Goal: Transaction & Acquisition: Purchase product/service

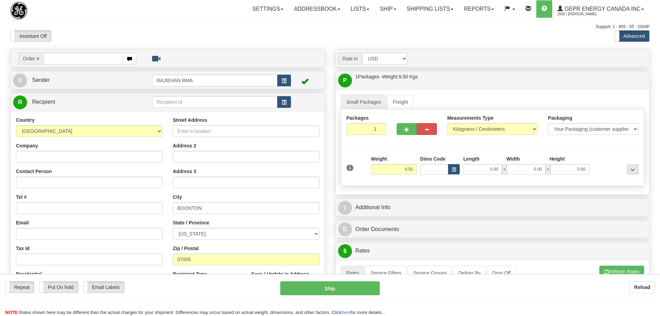
select select "US"
select select "NJ"
click at [291, 48] on div "Toggle navigation Settings Shipping Preferences Fields Preferences New" at bounding box center [330, 304] width 660 height 608
click at [140, 24] on div "Support: 1 - 855 - 55 - 2SHIP" at bounding box center [329, 27] width 639 height 6
click at [289, 99] on button "button" at bounding box center [284, 102] width 14 height 12
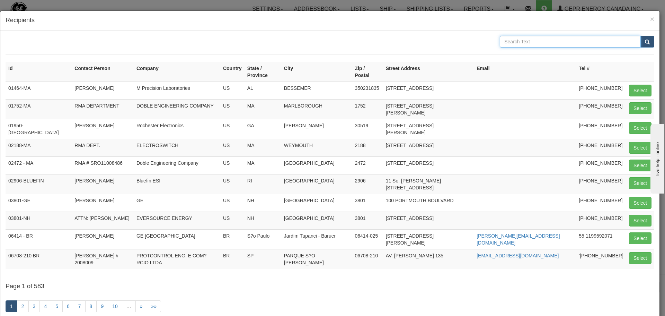
click at [525, 37] on input "text" at bounding box center [570, 42] width 141 height 12
type input "uk grid"
click at [640, 42] on button "submit" at bounding box center [647, 42] width 14 height 12
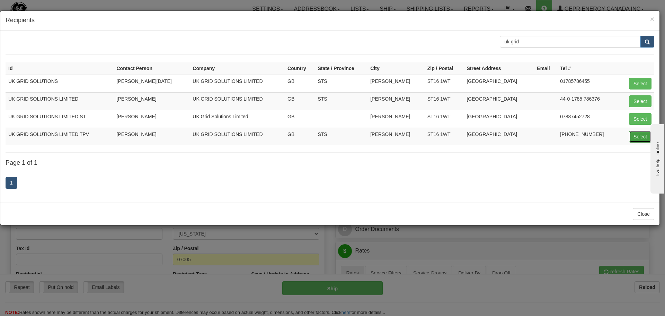
click at [646, 132] on button "Select" at bounding box center [640, 137] width 23 height 12
type input "UK GRID SOLUTIONS LIMITED TPV"
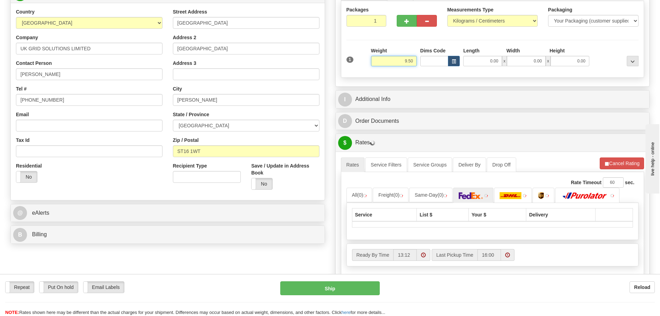
scroll to position [139, 0]
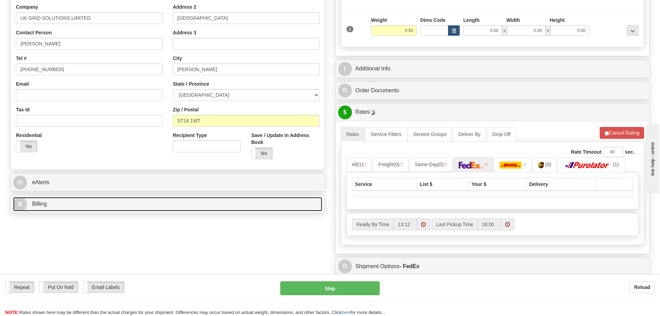
click at [111, 208] on link "B Billing" at bounding box center [167, 204] width 309 height 14
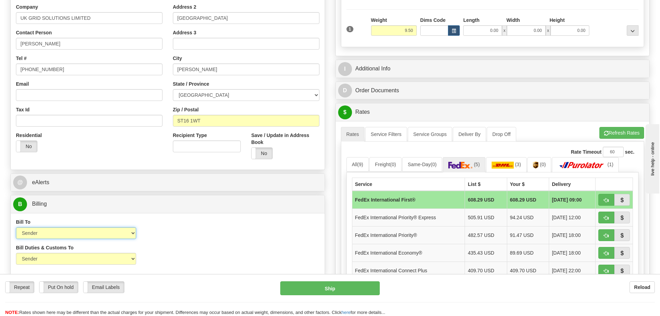
drag, startPoint x: 131, startPoint y: 229, endPoint x: 127, endPoint y: 231, distance: 4.2
click at [131, 229] on select "Sender Recipient Third Party Collect" at bounding box center [76, 233] width 120 height 12
select select "2"
click at [16, 227] on select "Sender Recipient Third Party Collect" at bounding box center [76, 233] width 120 height 12
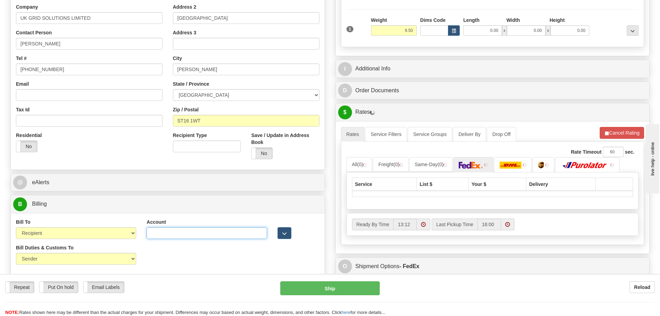
click at [184, 234] on input "Account" at bounding box center [207, 233] width 120 height 12
paste input "952619747"
type input "952619747"
click at [117, 258] on select "Sender Recipient Third Party" at bounding box center [76, 258] width 120 height 12
select select "2"
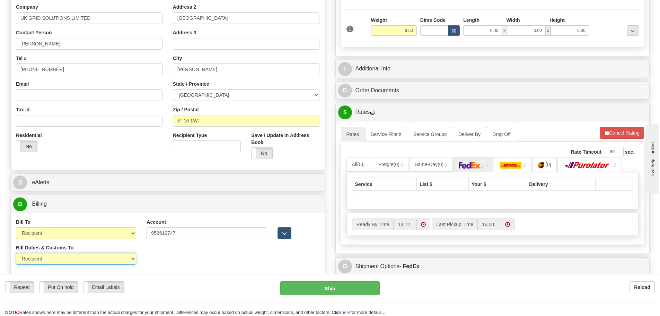
click at [16, 252] on select "Sender Recipient Third Party" at bounding box center [76, 258] width 120 height 12
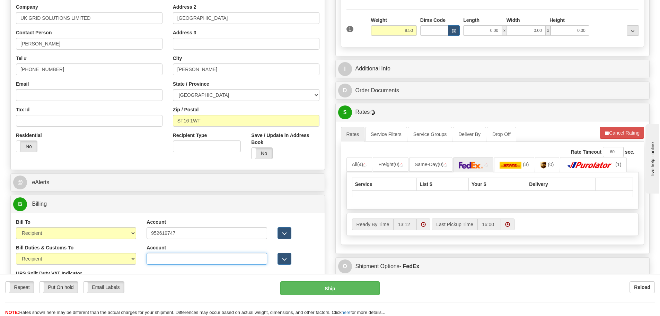
click at [157, 263] on input "Account" at bounding box center [207, 258] width 120 height 12
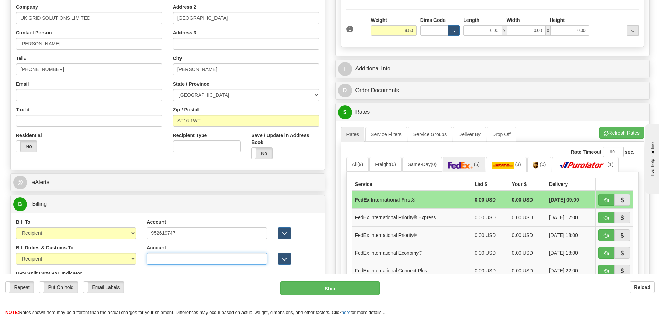
paste input "952619747"
type input "952619747"
click at [321, 237] on div at bounding box center [298, 228] width 52 height 20
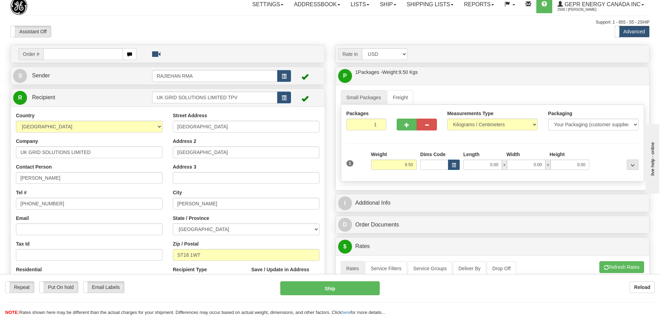
scroll to position [0, 0]
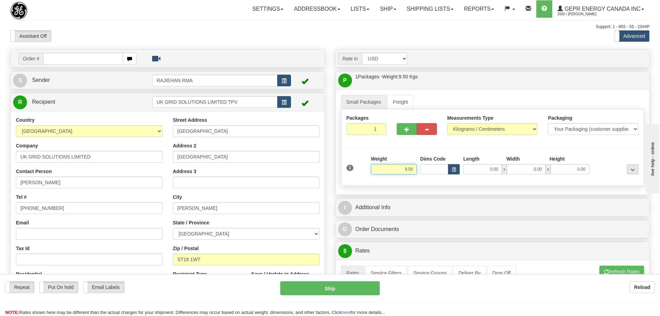
click at [383, 170] on input "9.50" at bounding box center [394, 169] width 46 height 10
click at [385, 168] on input "9.50" at bounding box center [394, 169] width 46 height 10
drag, startPoint x: 385, startPoint y: 168, endPoint x: 423, endPoint y: 168, distance: 37.8
click at [423, 168] on div "1 Weight 9.50 Dims Code 0.00" at bounding box center [493, 167] width 296 height 25
type input "5.00"
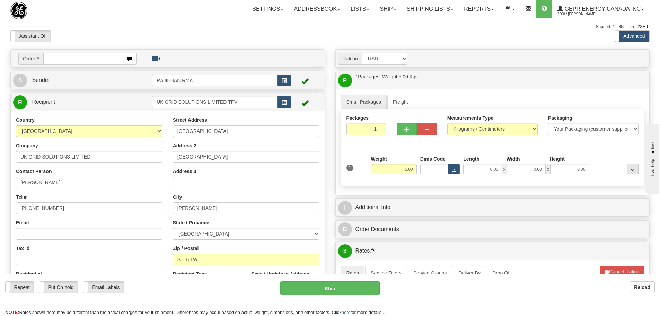
click at [403, 149] on div "Packages 1 1 Measurements Type" at bounding box center [492, 147] width 303 height 77
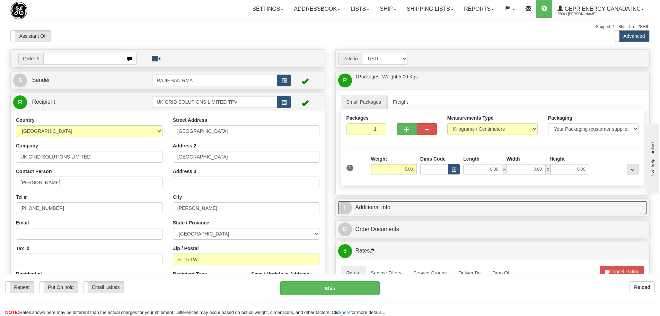
click at [400, 205] on link "I Additional Info" at bounding box center [492, 207] width 309 height 14
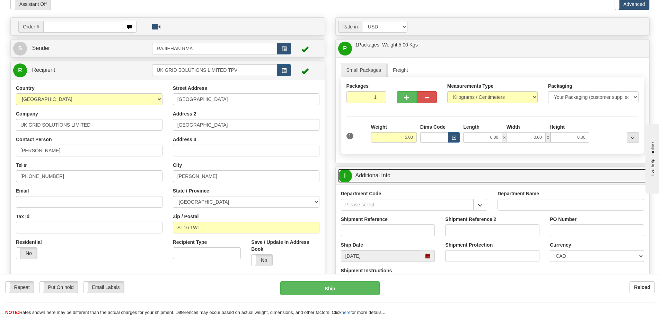
scroll to position [69, 0]
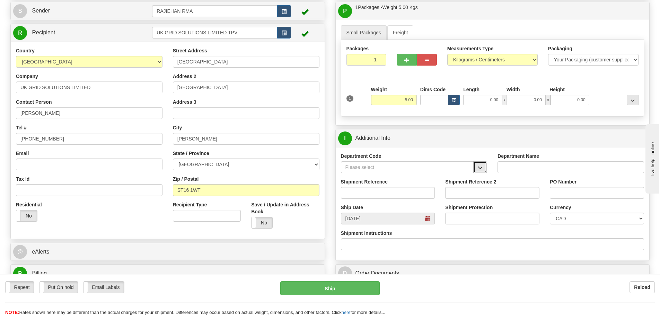
click at [486, 170] on button "button" at bounding box center [480, 167] width 14 height 12
click at [464, 181] on div "SER" at bounding box center [406, 178] width 126 height 8
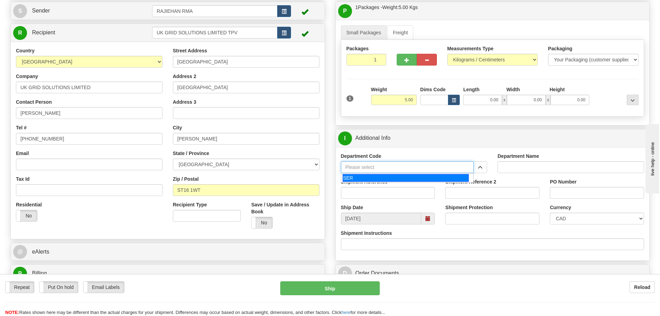
type input "SER"
type input "SERVICE DEPARTMENT"
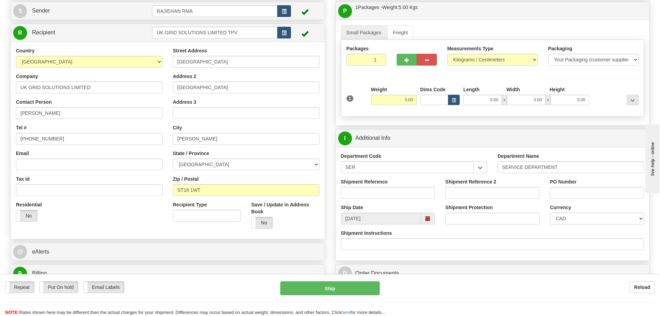
click at [398, 186] on div "Shipment Reference" at bounding box center [388, 188] width 94 height 20
click at [376, 195] on input "Shipment Reference" at bounding box center [388, 193] width 94 height 12
paste input ": LSN-43058"
type input ": LSN-43058"
click at [394, 178] on div "Shipment Reference : LSN-43058" at bounding box center [388, 188] width 94 height 20
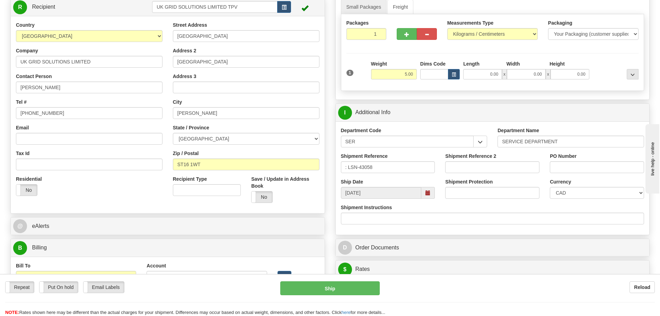
scroll to position [139, 0]
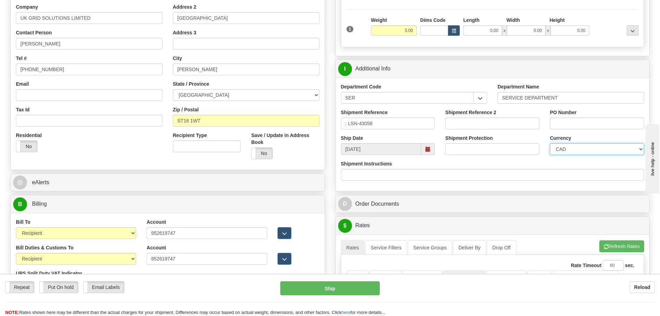
click at [574, 151] on select "CAD USD EUR ZAR RON ANG ARN AUD AUS AWG BBD BFR BGN BHD BMD BND BRC BRL CHP CKZ…" at bounding box center [597, 149] width 94 height 12
select select "1"
click at [550, 143] on select "CAD USD EUR ZAR RON ANG ARN AUD AUS AWG BBD BFR BGN BHD BMD BND BRC BRL CHP CKZ…" at bounding box center [597, 149] width 94 height 12
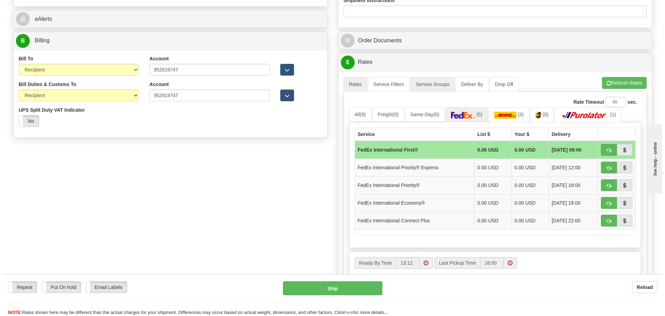
scroll to position [312, 0]
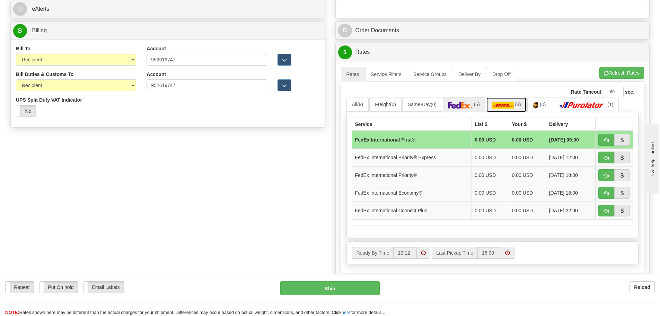
click at [498, 102] on img at bounding box center [502, 104] width 22 height 7
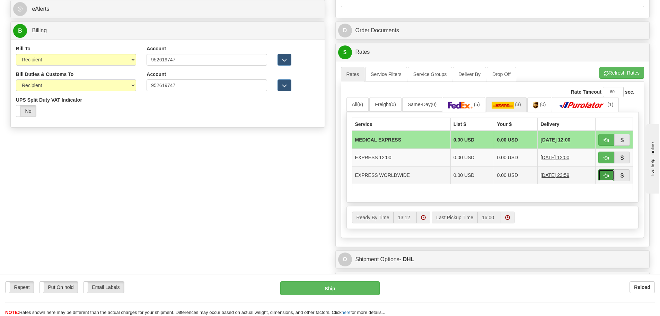
click at [608, 178] on button "button" at bounding box center [606, 175] width 16 height 12
type input "P"
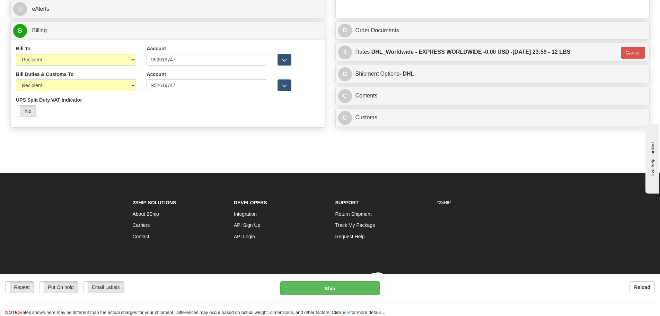
click at [373, 88] on div "C Contents Documents Commodities" at bounding box center [493, 96] width 314 height 18
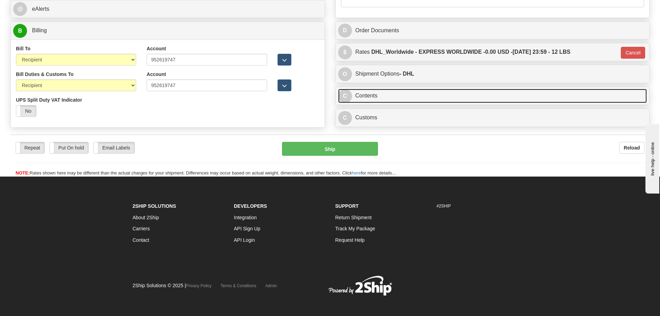
click at [375, 93] on link "C Contents" at bounding box center [492, 96] width 309 height 14
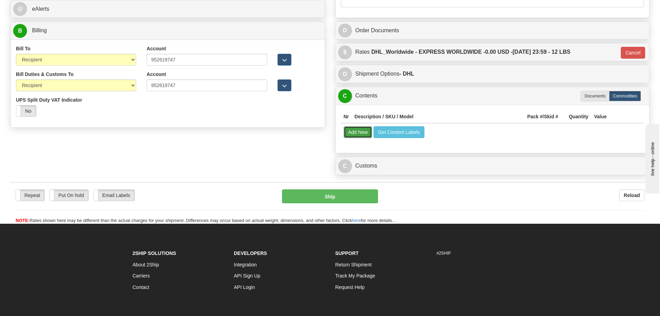
click at [352, 130] on button "Add New" at bounding box center [358, 132] width 29 height 12
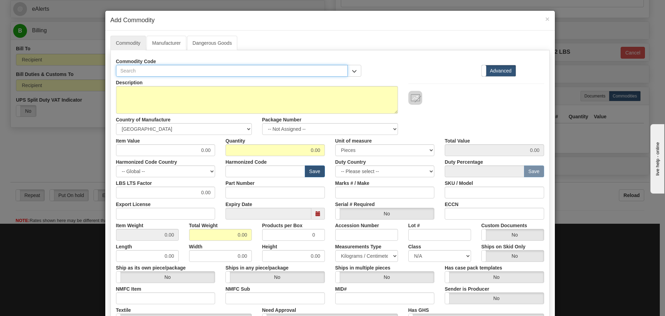
click at [175, 72] on input "text" at bounding box center [232, 71] width 232 height 12
paste input "MU3203OB4XXXXXXP5XXBX04SE"
type input "MU3203OB4XXXXXXP5XXBX04SE"
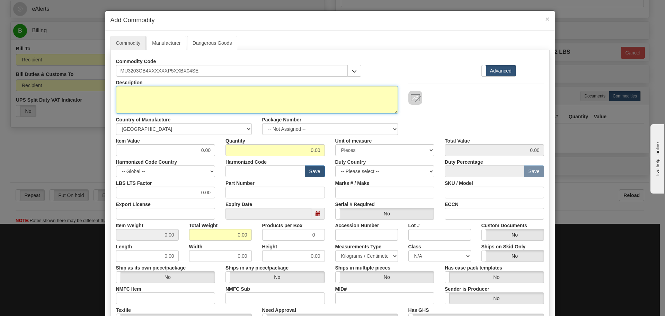
click at [179, 98] on textarea "Description" at bounding box center [257, 100] width 282 height 28
paste textarea "MU320 Integrated Analog and Digital Merging Unit"
type textarea "MU320 Integrated Analog and Digital Merging Unit"
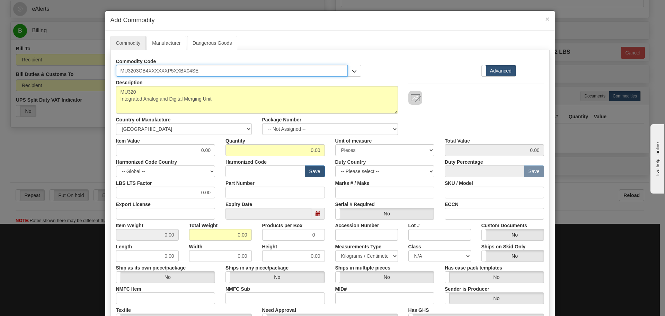
drag, startPoint x: 188, startPoint y: 70, endPoint x: 95, endPoint y: 77, distance: 93.4
click at [95, 77] on div "× Add Commodity Commodity Manufacturer Dangerous Goods Commodity Code MU3203OB4…" at bounding box center [332, 158] width 665 height 316
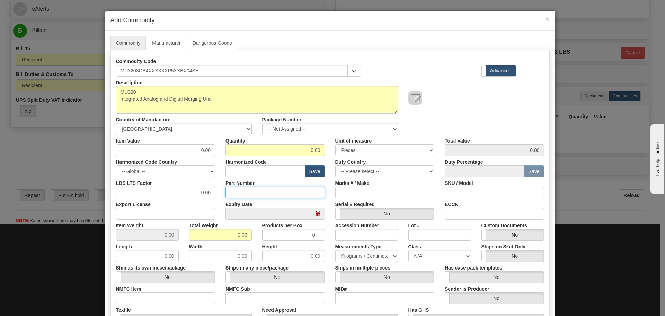
click at [282, 197] on input "Part Number" at bounding box center [274, 192] width 99 height 12
paste input "MU3203OB4XXXXXXP5XXBX04SE"
type input "MU3203OB4XXXXXXP5XXBX04SE"
drag, startPoint x: 189, startPoint y: 148, endPoint x: 236, endPoint y: 153, distance: 47.0
click at [236, 153] on div "Item Value 0.00 Quantity 0.00 Unit of measure 3 Thousand Square Inches Adjustme…" at bounding box center [330, 145] width 438 height 21
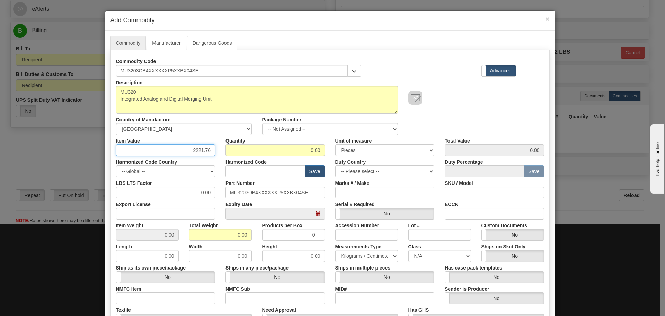
type input "2221.76"
type input "1"
type input "2221.76"
click at [253, 170] on input "text" at bounding box center [265, 171] width 80 height 12
type input "8536.49.0080"
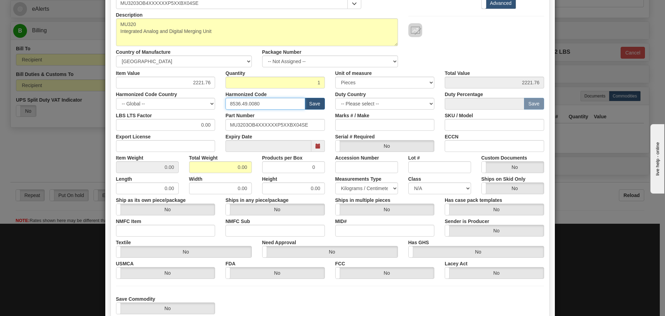
scroll to position [69, 0]
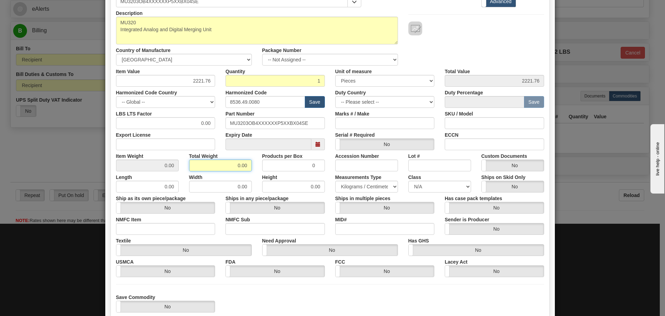
drag, startPoint x: 233, startPoint y: 168, endPoint x: 253, endPoint y: 168, distance: 20.4
click at [253, 168] on div "Total Weight 0.00" at bounding box center [220, 160] width 73 height 21
type input "4"
type input "4.0000"
click at [221, 148] on div "Expiry Date" at bounding box center [275, 139] width 110 height 21
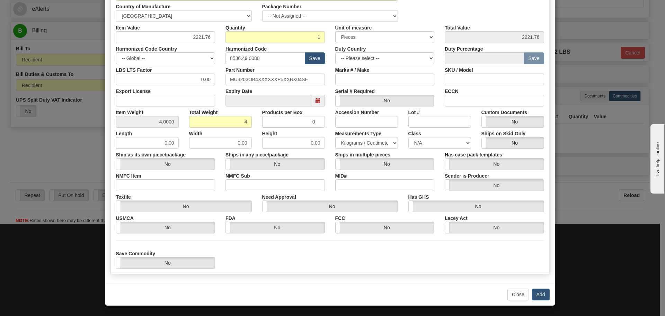
scroll to position [113, 0]
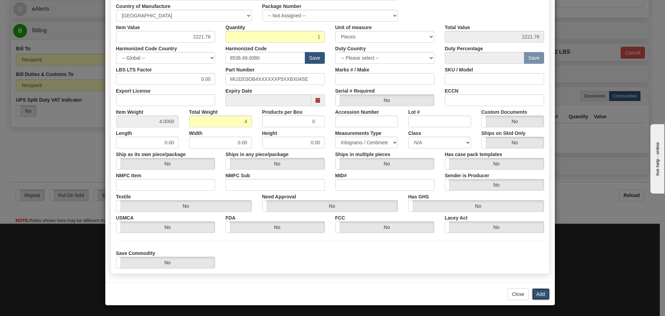
click at [543, 291] on button "Add" at bounding box center [541, 294] width 18 height 12
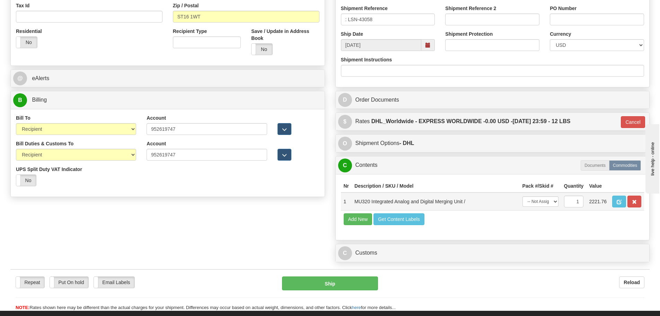
scroll to position [312, 0]
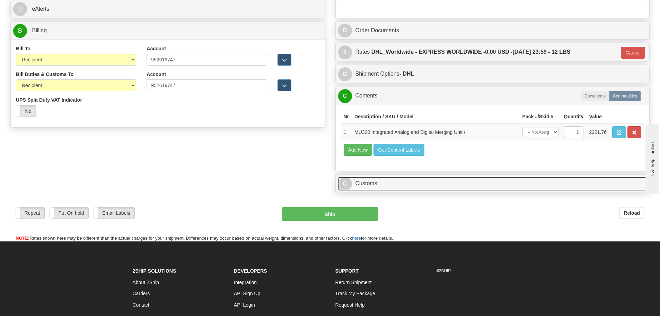
click at [441, 189] on link "C Customs" at bounding box center [492, 183] width 309 height 14
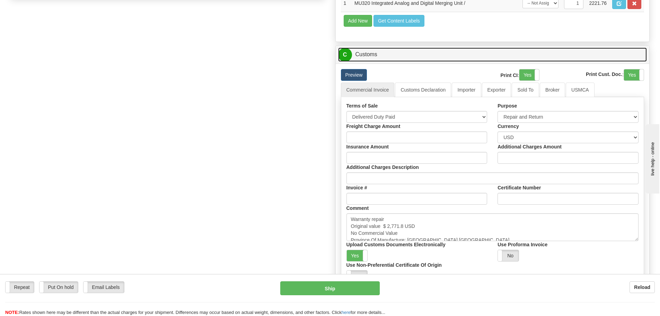
scroll to position [450, 0]
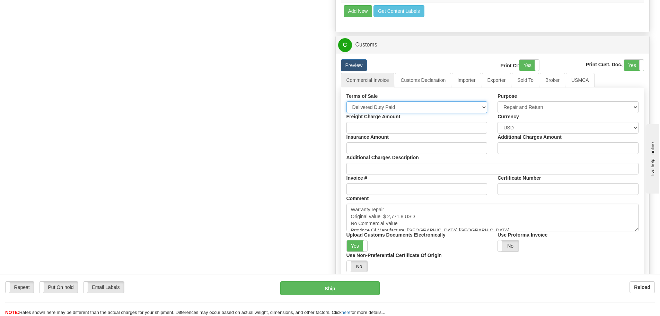
click at [465, 107] on select "Free Carrier Free On Board Ex Works Delivered Duty Unpaid Delivered Duty Paid C…" at bounding box center [416, 107] width 141 height 12
select select "7"
click at [346, 101] on select "Free Carrier Free On Board Ex Works Delivered Duty Unpaid Delivered Duty Paid C…" at bounding box center [416, 107] width 141 height 12
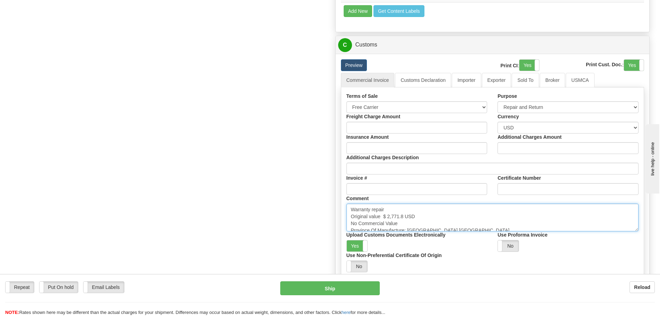
click at [436, 219] on textarea "Warranty repair Original value $ 2,771.8 USD No Commercial Value Province Of Ma…" at bounding box center [492, 217] width 292 height 28
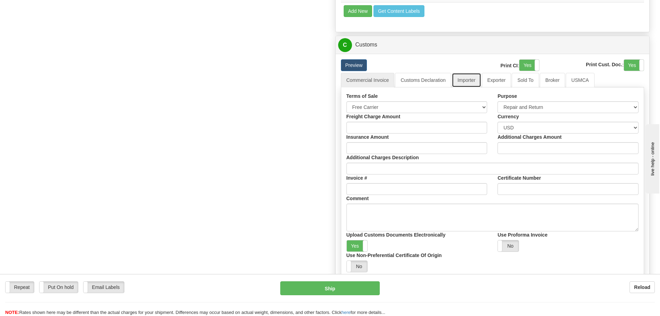
click at [472, 73] on link "Importer" at bounding box center [466, 80] width 29 height 15
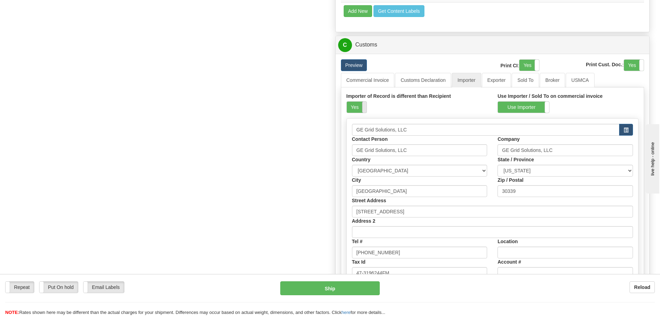
click at [362, 109] on span at bounding box center [366, 106] width 9 height 11
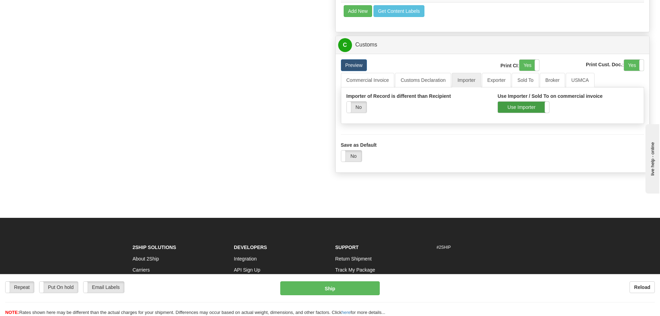
click at [514, 108] on label "Use Importer" at bounding box center [523, 106] width 51 height 11
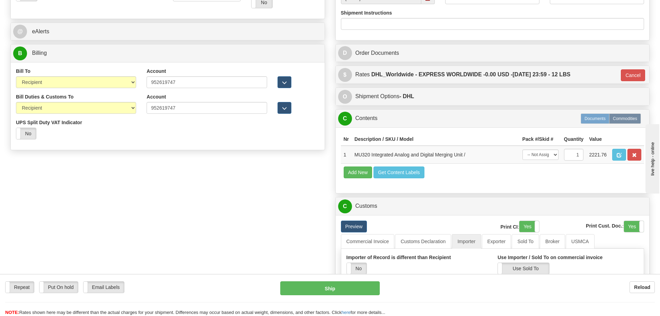
scroll to position [277, 0]
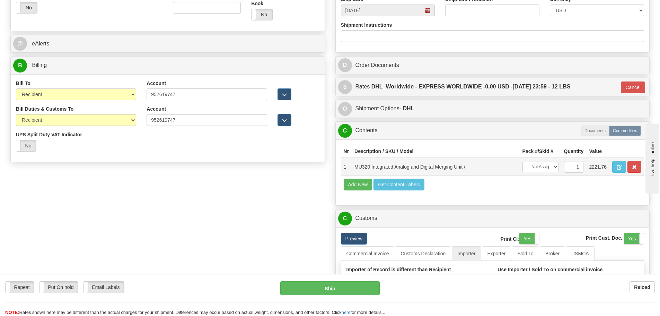
click at [611, 168] on td at bounding box center [626, 167] width 35 height 18
click at [613, 168] on button "button" at bounding box center [619, 167] width 14 height 12
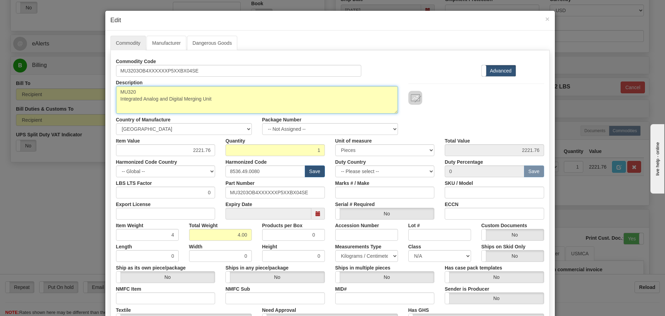
drag, startPoint x: 222, startPoint y: 105, endPoint x: 105, endPoint y: 90, distance: 118.3
click at [105, 90] on div "Commodity Manufacturer Dangerous Goods Commodity Code MU3203OB4XXXXXXP5XXBX04SE…" at bounding box center [330, 212] width 450 height 364
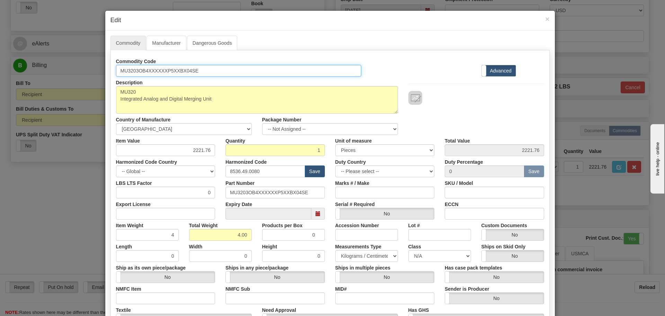
drag, startPoint x: 205, startPoint y: 71, endPoint x: 114, endPoint y: 76, distance: 91.6
click at [116, 76] on div "Commodity Code MU3203OB4XXXXXXP5XXBX04SE Standard Advanced Description MU320 In…" at bounding box center [330, 200] width 428 height 291
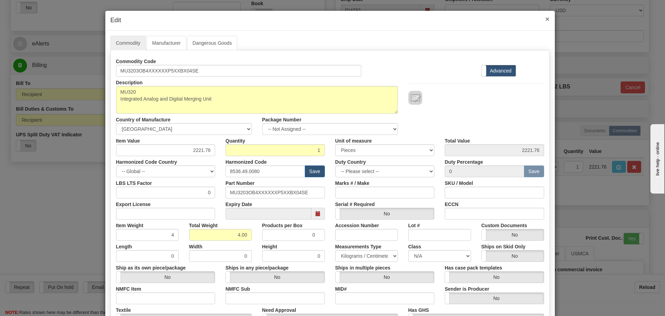
click at [546, 20] on span "×" at bounding box center [547, 19] width 4 height 8
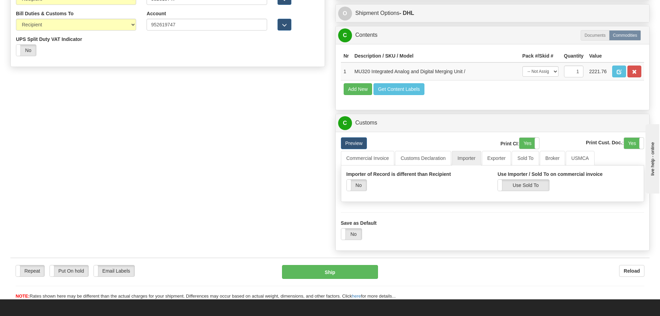
scroll to position [450, 0]
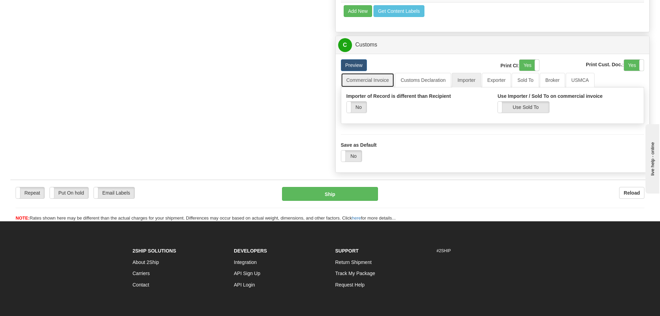
click at [353, 86] on link "Commercial Invoice" at bounding box center [368, 80] width 54 height 15
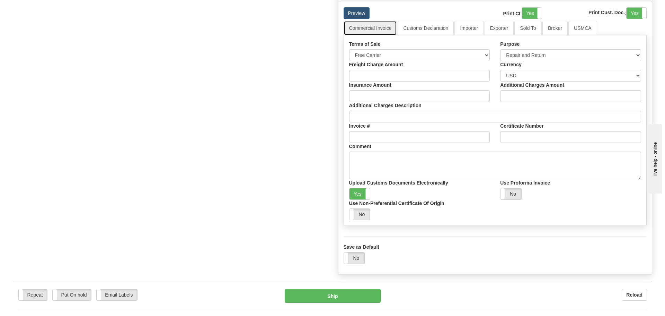
scroll to position [554, 0]
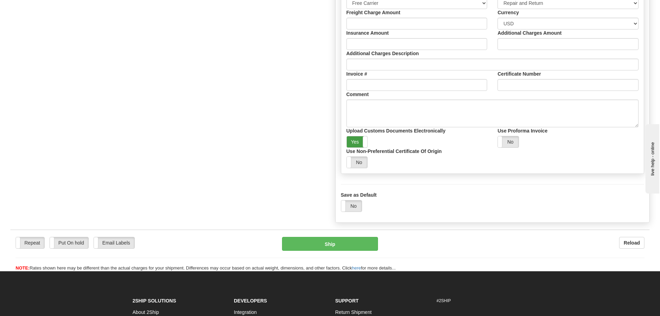
click at [351, 142] on label "Yes" at bounding box center [357, 141] width 21 height 11
click at [351, 144] on span at bounding box center [346, 141] width 9 height 11
click at [325, 242] on button "Ship" at bounding box center [330, 244] width 96 height 14
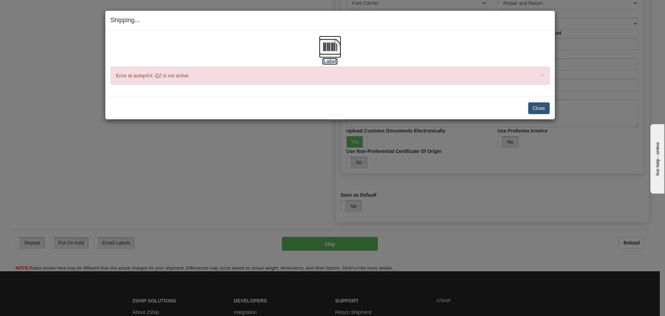
click at [329, 49] on img at bounding box center [330, 47] width 22 height 22
click at [534, 107] on button "Close" at bounding box center [538, 108] width 21 height 12
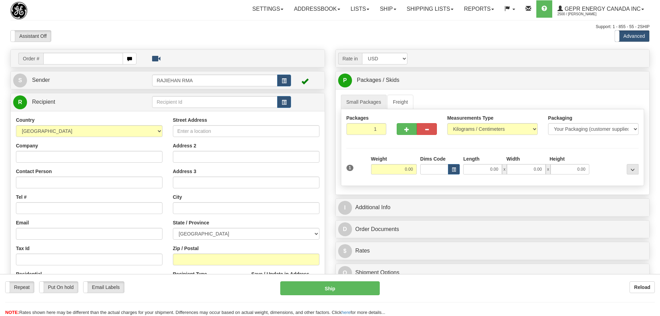
click at [187, 21] on div "Toggle navigation Settings Shipping Preferences Fields Preferences New" at bounding box center [330, 195] width 660 height 390
click at [145, 130] on select "AFGHANISTAN ALAND ISLANDS ALBANIA ALGERIA AMERICAN SAMOA ANDORRA ANGOLA ANGUILL…" at bounding box center [89, 131] width 147 height 12
select select "US"
click at [16, 125] on select "AFGHANISTAN ALAND ISLANDS ALBANIA ALGERIA AMERICAN SAMOA ANDORRA ANGOLA ANGUILL…" at bounding box center [89, 131] width 147 height 12
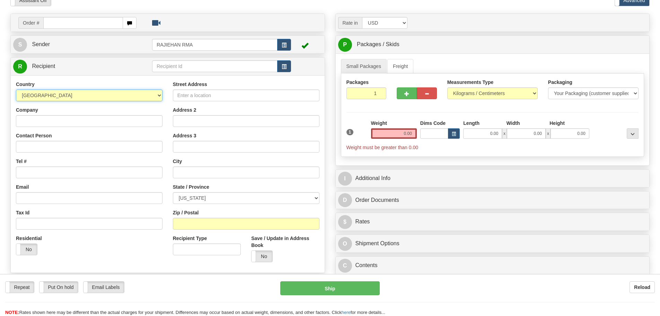
scroll to position [69, 0]
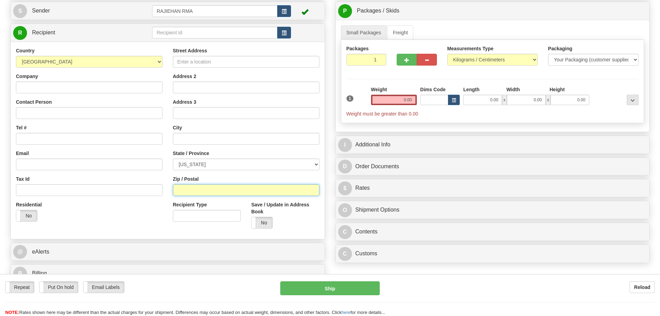
click at [207, 185] on input "Zip / Postal" at bounding box center [246, 190] width 147 height 12
click at [273, 188] on input "Zip / Postal" at bounding box center [246, 190] width 147 height 12
paste input "35222-2300"
type input "35222-2300"
click at [274, 174] on div "Street Address Address 2 Address 3 City State / Province ALABAMA ALASKA ARIZONA…" at bounding box center [246, 140] width 157 height 186
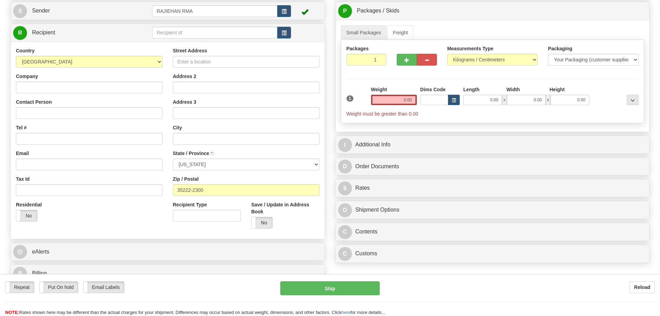
type input "BIRMINGHAM"
drag, startPoint x: 373, startPoint y: 62, endPoint x: 381, endPoint y: 65, distance: 8.4
click at [381, 65] on div "Packages 1 1" at bounding box center [366, 58] width 51 height 26
type input "4"
drag, startPoint x: 394, startPoint y: 98, endPoint x: 450, endPoint y: 107, distance: 56.6
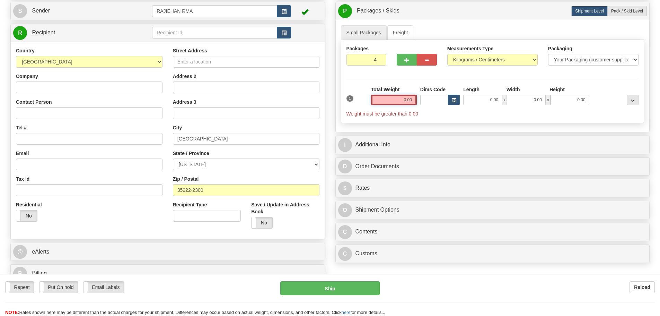
click at [451, 107] on div "1 Total Weight 0.00 Dims Code x" at bounding box center [493, 101] width 296 height 31
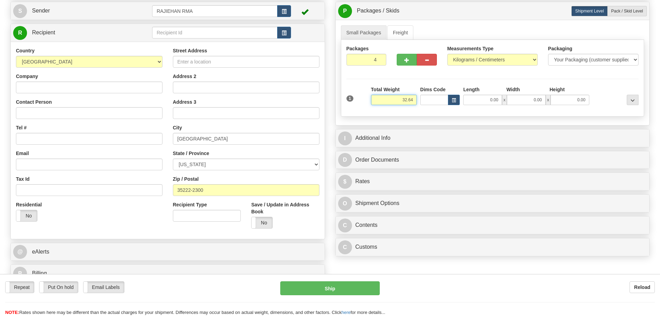
type input "32.64"
click at [428, 86] on label "Dims Code" at bounding box center [432, 89] width 25 height 7
click at [428, 95] on input "Dims Code" at bounding box center [434, 100] width 28 height 10
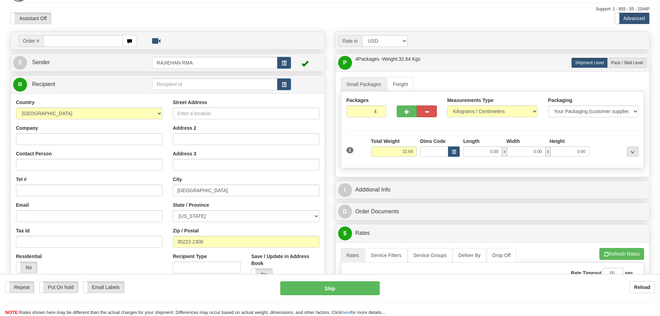
scroll to position [35, 0]
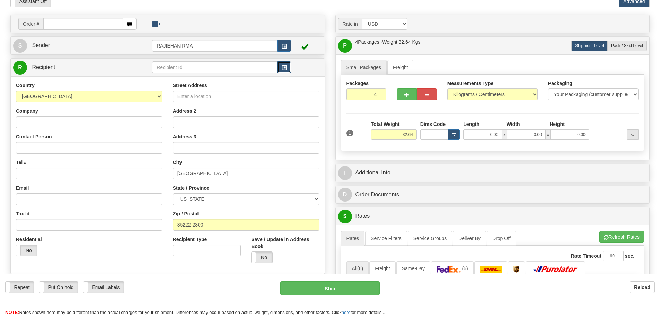
click at [283, 70] on span "button" at bounding box center [284, 67] width 5 height 5
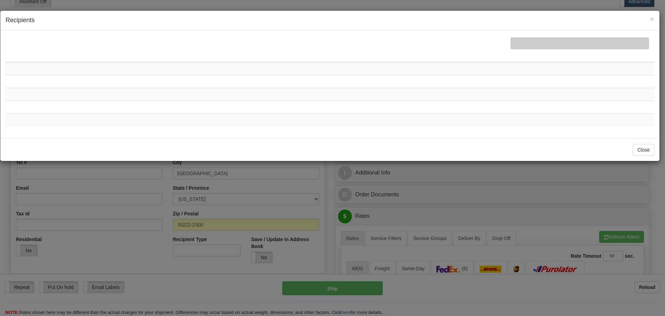
click at [543, 37] on div at bounding box center [580, 43] width 139 height 12
click at [653, 19] on span "×" at bounding box center [652, 19] width 4 height 8
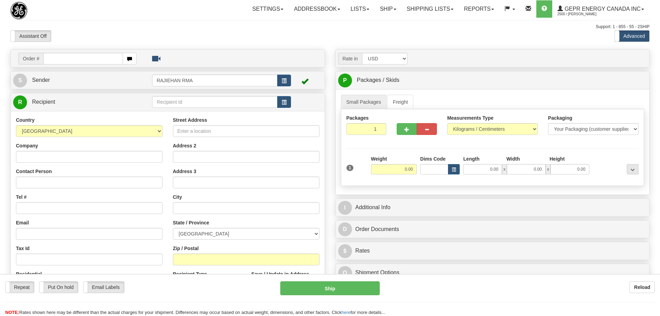
click at [204, 20] on div "Toggle navigation Settings Shipping Preferences Fields Preferences New" at bounding box center [330, 195] width 660 height 390
click at [150, 35] on div "Assistant On Assistant Off Do a return Do a return" at bounding box center [140, 36] width 270 height 12
click at [251, 40] on div "Assistant On Assistant Off Do a return Do a return" at bounding box center [140, 36] width 270 height 12
click at [280, 101] on button "button" at bounding box center [284, 102] width 14 height 12
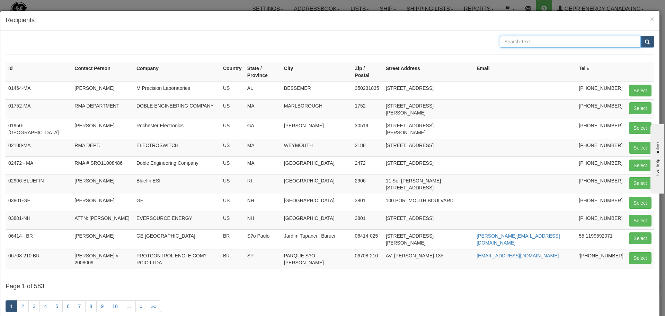
click at [546, 39] on input "text" at bounding box center [570, 42] width 141 height 12
type input "icc"
click at [640, 44] on button "submit" at bounding box center [647, 42] width 14 height 12
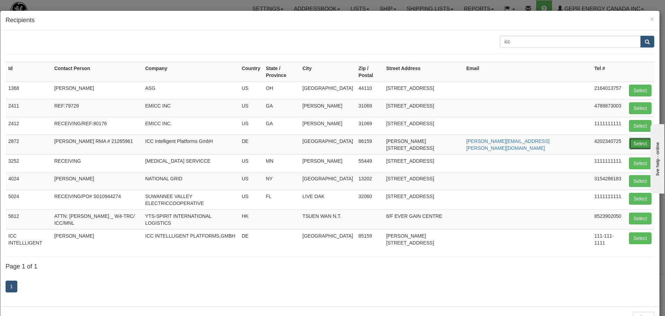
click at [632, 137] on button "Select" at bounding box center [640, 143] width 23 height 12
type input "2872"
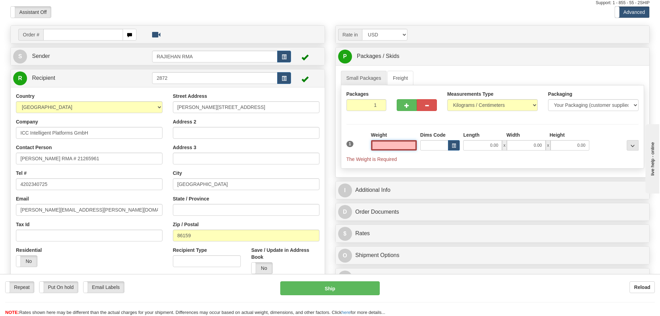
scroll to position [35, 0]
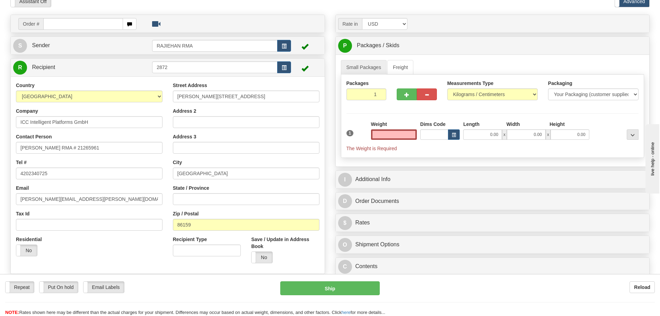
type input "0.00"
drag, startPoint x: 106, startPoint y: 146, endPoint x: 71, endPoint y: 157, distance: 36.7
click at [71, 157] on div "Country AFGHANISTAN ALAND ISLANDS ALBANIA ALGERIA AMERICAN SAMOA ANDORRA ANGOLA…" at bounding box center [89, 171] width 157 height 179
paste input "72103"
type input "LUKAS PUCAN RMA # 21272103"
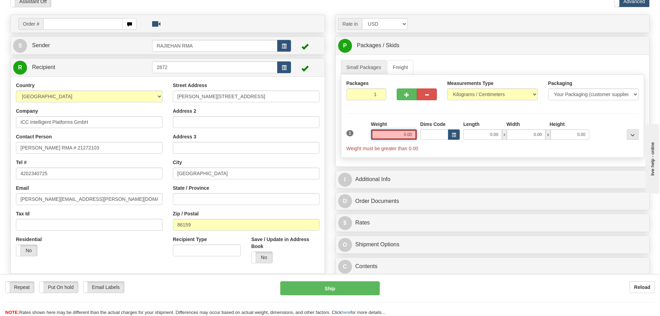
click at [384, 136] on input "0.00" at bounding box center [394, 134] width 46 height 10
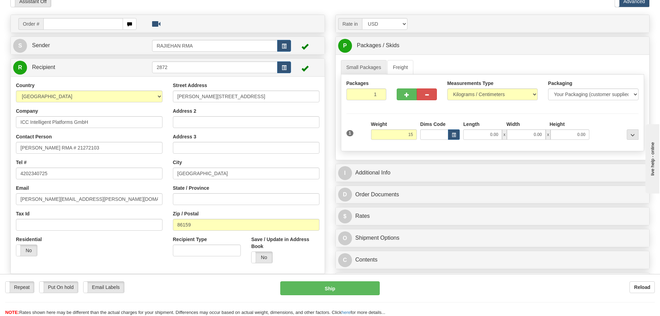
type input "15.00"
click at [402, 113] on hr at bounding box center [492, 113] width 292 height 0
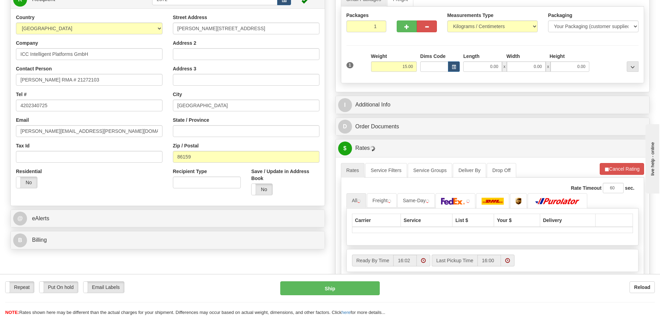
scroll to position [104, 0]
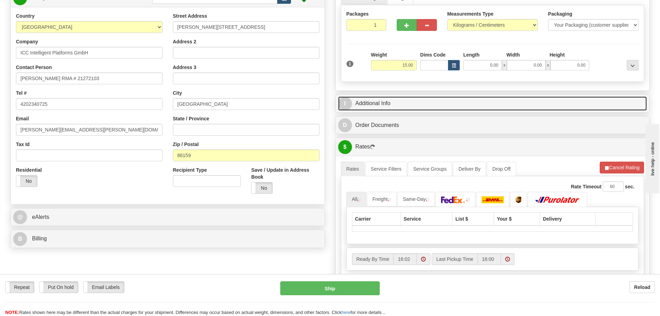
click at [402, 103] on link "I Additional Info" at bounding box center [492, 103] width 309 height 14
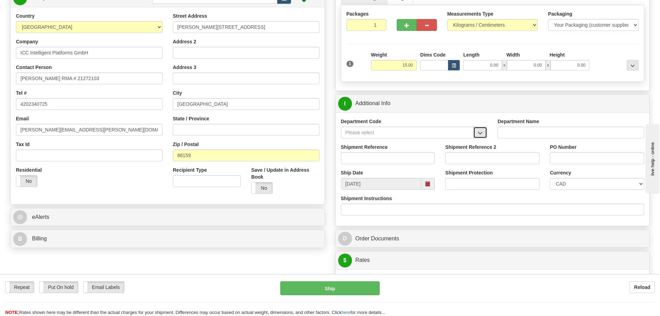
click at [477, 126] on button "button" at bounding box center [480, 132] width 14 height 12
click at [441, 144] on div "SER" at bounding box center [406, 143] width 126 height 8
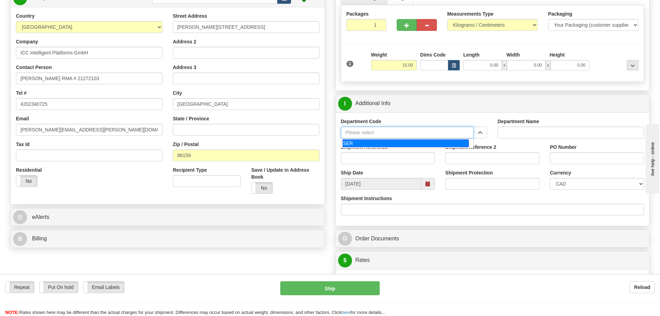
type input "SER"
type input "SERVICE DEPARTMENT"
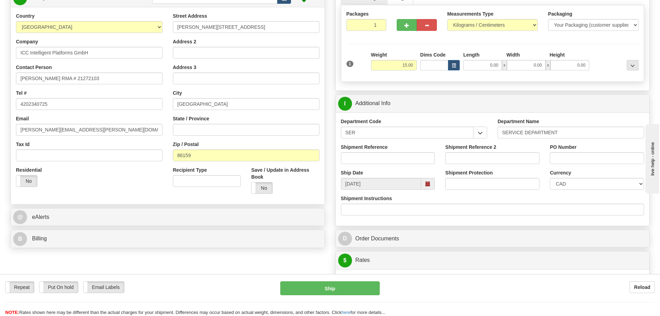
click at [401, 150] on div "Shipment Reference" at bounding box center [388, 153] width 94 height 20
click at [400, 155] on input "Shipment Reference" at bounding box center [388, 158] width 94 height 12
click at [392, 160] on input "Shipment Reference" at bounding box center [388, 158] width 94 height 12
click at [351, 154] on input "Shipment Reference" at bounding box center [388, 158] width 94 height 12
paste input "RMA # : 21272103"
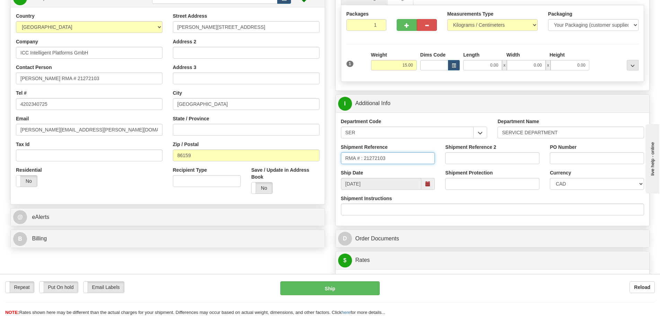
type input "RMA # : 21272103"
click at [569, 186] on select "CAD USD EUR ZAR RON ANG ARN AUD AUS AWG BBD BFR BGN BHD BMD BND BRC BRL CHP CKZ…" at bounding box center [597, 184] width 94 height 12
select select "1"
click at [550, 178] on select "CAD USD EUR ZAR RON ANG ARN AUD AUS AWG BBD BFR BGN BHD BMD BND BRC BRL CHP CKZ…" at bounding box center [597, 184] width 94 height 12
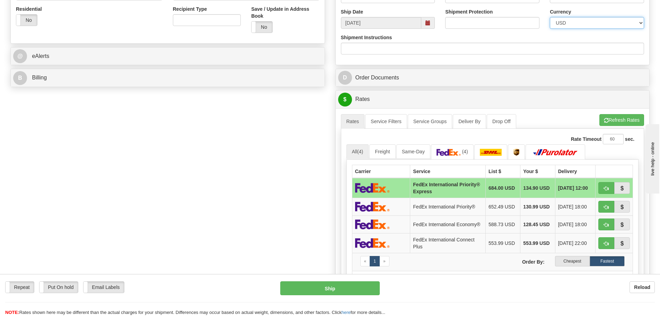
scroll to position [277, 0]
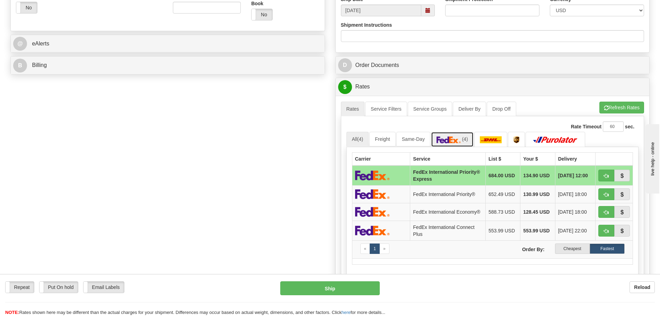
click at [451, 141] on img at bounding box center [448, 139] width 24 height 7
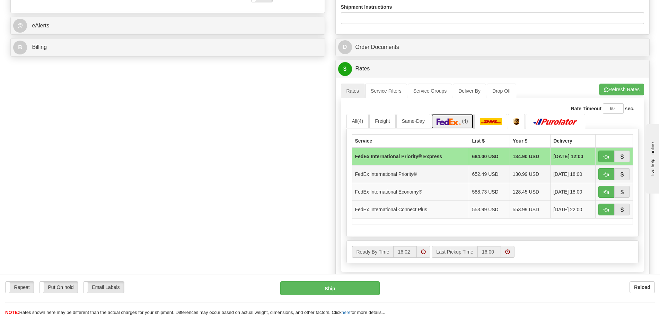
scroll to position [312, 0]
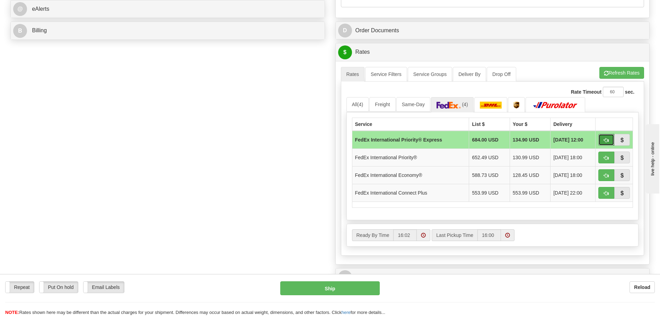
click at [610, 140] on button "button" at bounding box center [606, 140] width 16 height 12
type input "2A"
click at [606, 142] on span "button" at bounding box center [606, 140] width 5 height 5
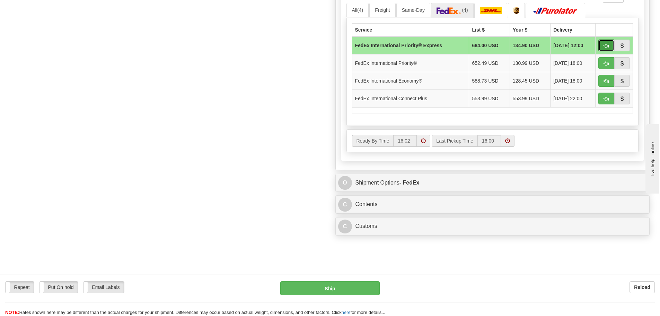
scroll to position [416, 0]
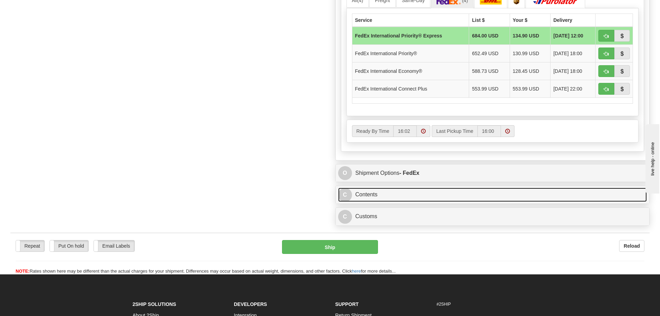
click at [450, 202] on link "C Contents" at bounding box center [492, 194] width 309 height 14
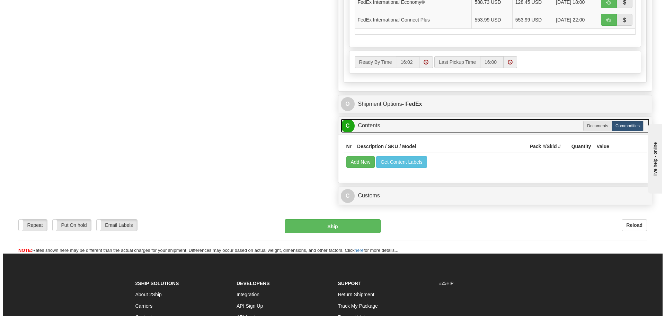
scroll to position [485, 0]
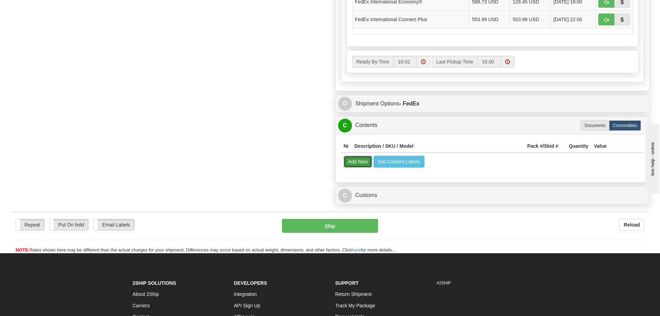
click at [361, 167] on button "Add New" at bounding box center [358, 162] width 29 height 12
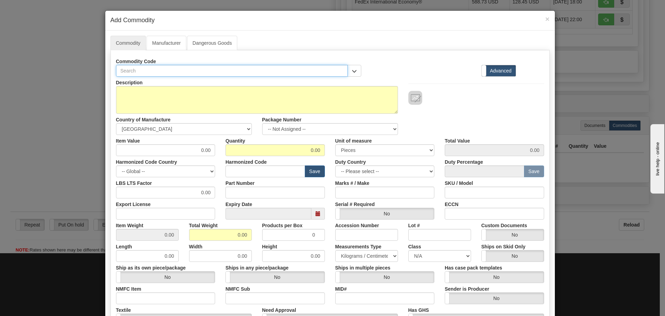
click at [172, 74] on input "text" at bounding box center [232, 71] width 232 height 12
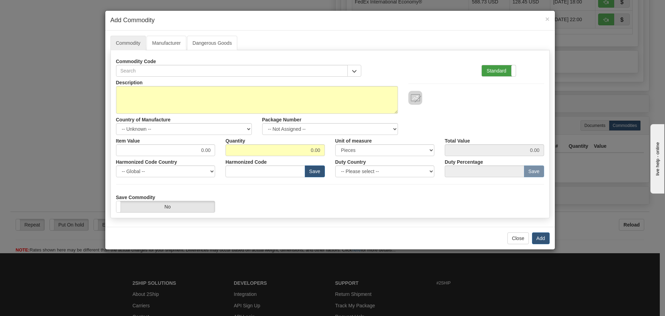
click at [490, 70] on label "Standard" at bounding box center [499, 70] width 34 height 11
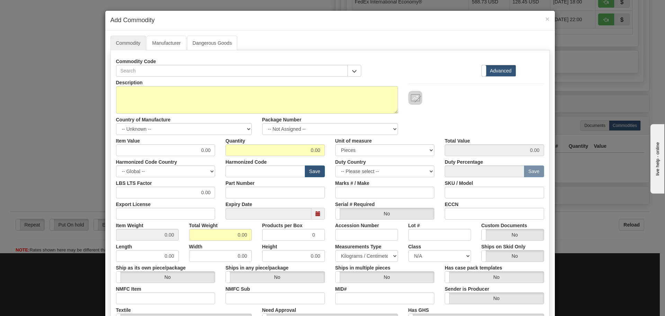
click at [442, 58] on div "Commodity Code Standard Advanced" at bounding box center [330, 65] width 438 height 21
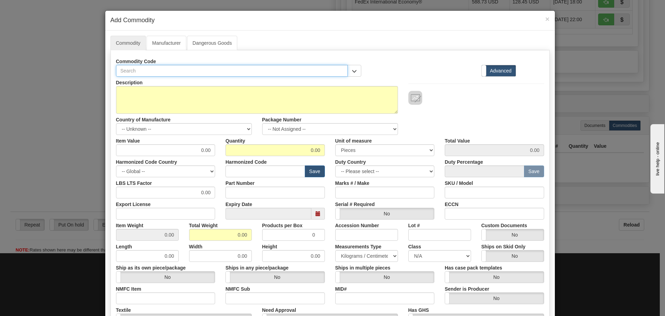
click at [195, 73] on input "text" at bounding box center [232, 71] width 232 height 12
paste input "G500BLU8TTUUUUBUUU44DUUUDCAD0000A040103"
type input "G500BLU8TTUUUUBUUU44DUUUDCAD0000A040103"
click at [248, 193] on input "Part Number" at bounding box center [274, 192] width 99 height 12
paste input "G500BLU8TTUUUUBUUU44DUUUDCAD0000A040103"
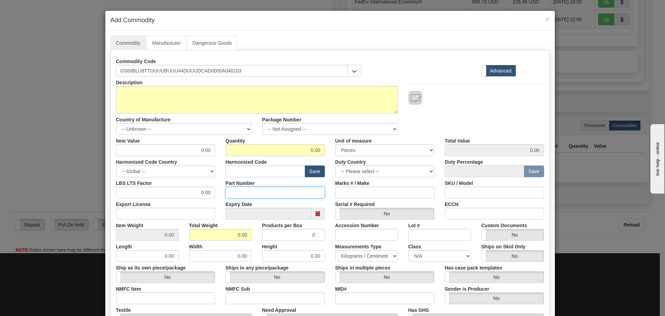
type input "G500BLU8TTUUUUBUUU44DUUUDCAD0000A040103"
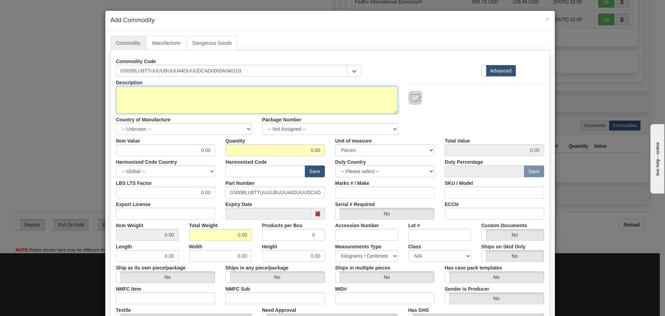
click at [185, 99] on textarea "Description" at bounding box center [257, 100] width 282 height 28
click at [158, 113] on textarea "Description" at bounding box center [257, 100] width 282 height 28
paste textarea "G500 Substation Gateway with embedded"
type textarea "G500 Substation Gateway with embedded"
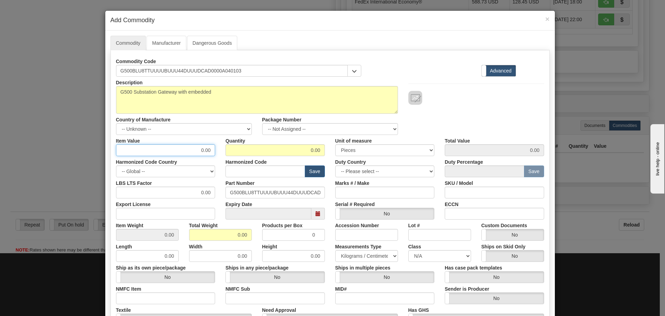
drag, startPoint x: 181, startPoint y: 145, endPoint x: 216, endPoint y: 148, distance: 35.8
click at [216, 148] on div "Item Value 0.00" at bounding box center [166, 145] width 110 height 21
type input "662.96"
type input "1"
type input "662.96"
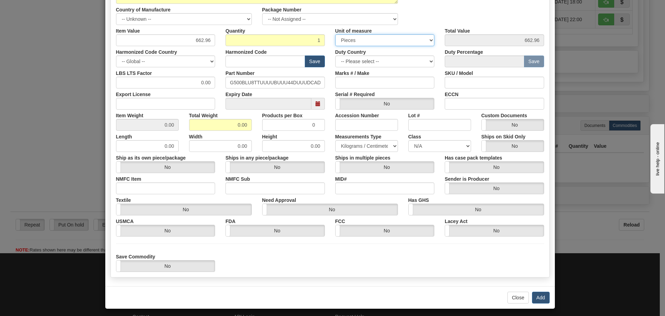
scroll to position [113, 0]
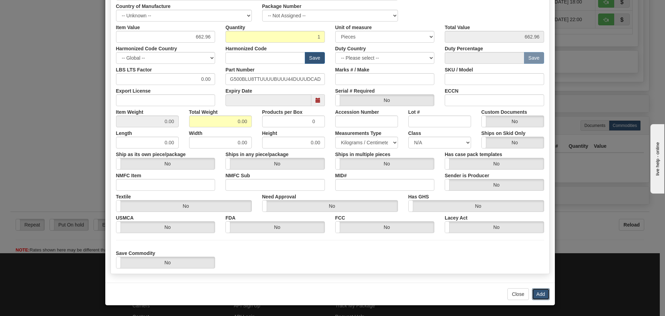
click at [541, 293] on button "Add" at bounding box center [541, 294] width 18 height 12
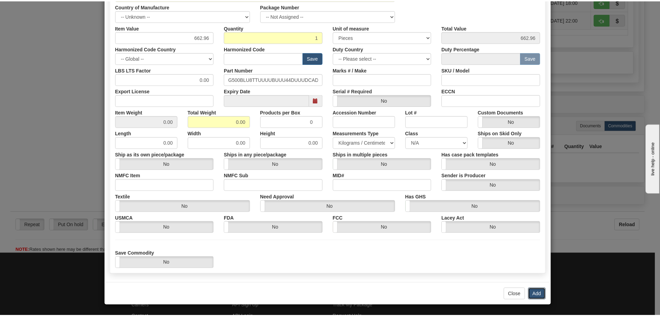
scroll to position [0, 0]
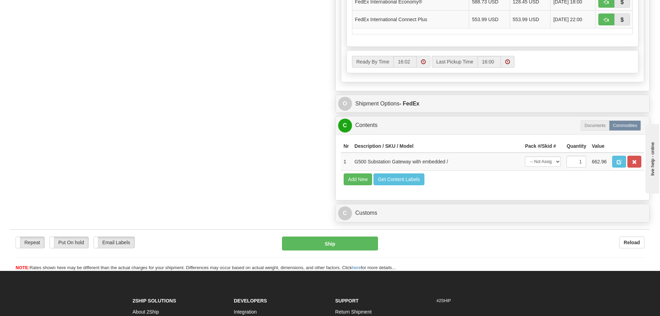
click at [463, 218] on div "C Customs Duties / Taxes" at bounding box center [493, 213] width 314 height 18
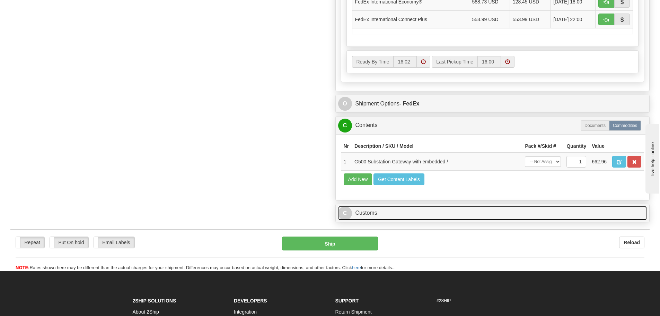
click at [463, 220] on link "C Customs" at bounding box center [492, 213] width 309 height 14
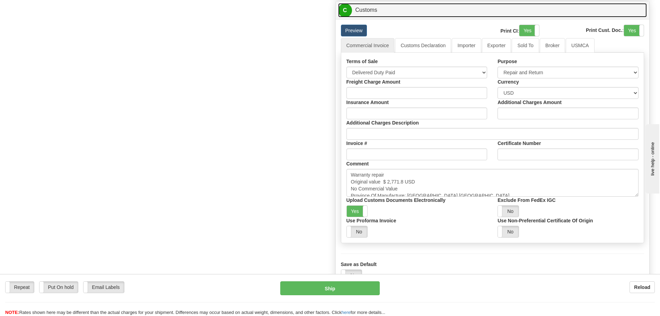
scroll to position [693, 0]
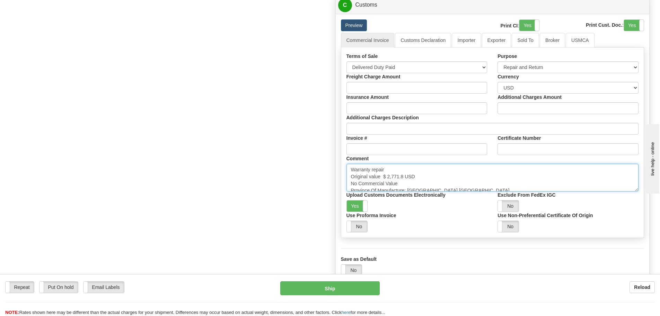
drag, startPoint x: 383, startPoint y: 190, endPoint x: 405, endPoint y: 190, distance: 22.2
click at [405, 190] on textarea "Warranty repair Original value $ 2,771.8 USD No Commercial Value Province Of Ma…" at bounding box center [492, 177] width 292 height 28
paste textarea "18,721.83"
type textarea "Warranty repair Original value $ 18,721.83 USD No Commercial Value Province Of …"
click at [477, 47] on link "Importer" at bounding box center [466, 40] width 29 height 15
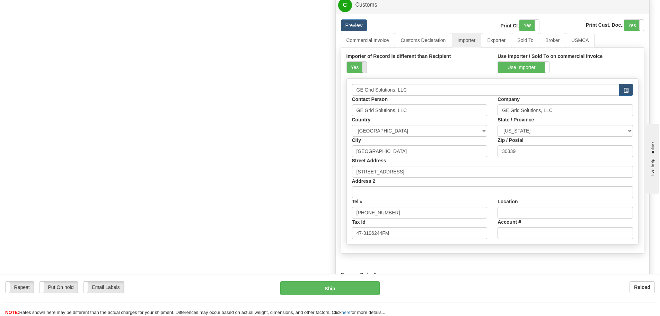
click at [362, 73] on span at bounding box center [366, 67] width 9 height 11
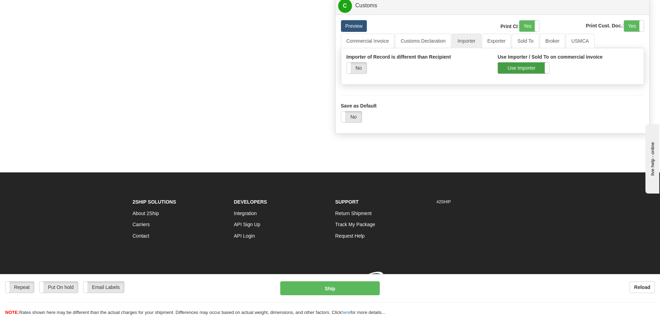
click at [514, 73] on label "Use Importer" at bounding box center [523, 67] width 51 height 11
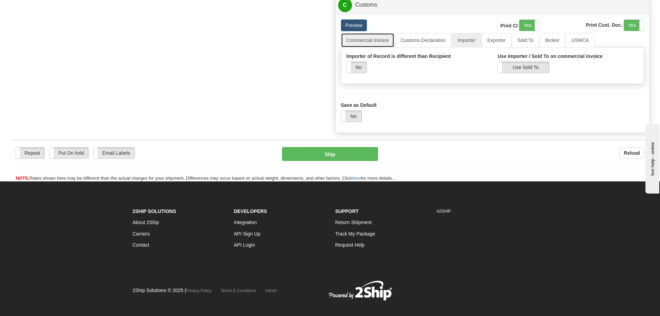
click at [372, 47] on link "Commercial Invoice" at bounding box center [368, 40] width 54 height 15
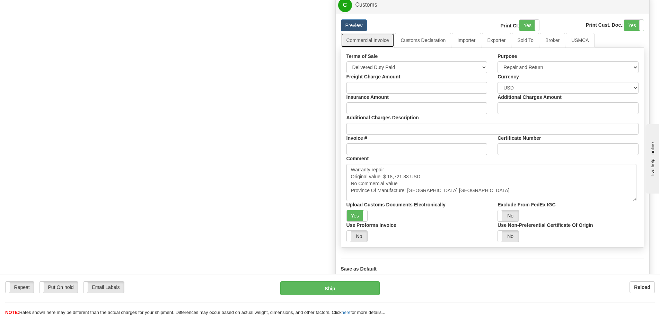
drag, startPoint x: 635, startPoint y: 203, endPoint x: 631, endPoint y: 226, distance: 23.5
click at [631, 201] on textarea "Warranty repair Original value $ 2,771.8 USD No Commercial Value Province Of Ma…" at bounding box center [491, 181] width 290 height 37
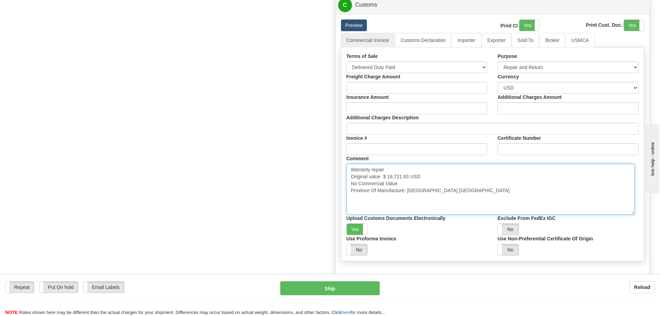
click at [539, 213] on textarea "Warranty repair Original value $ 2,771.8 USD No Commercial Value Province Of Ma…" at bounding box center [490, 188] width 288 height 51
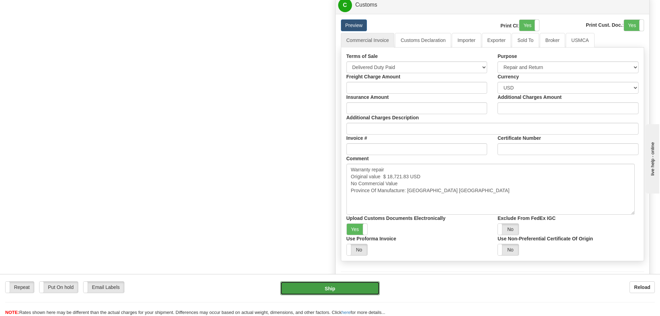
click at [350, 286] on button "Ship" at bounding box center [329, 288] width 99 height 14
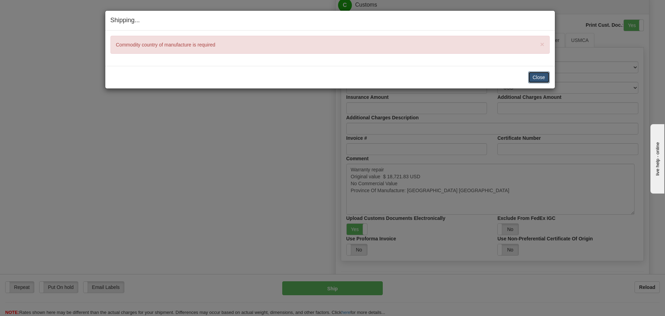
click at [542, 72] on button "Close" at bounding box center [538, 77] width 21 height 12
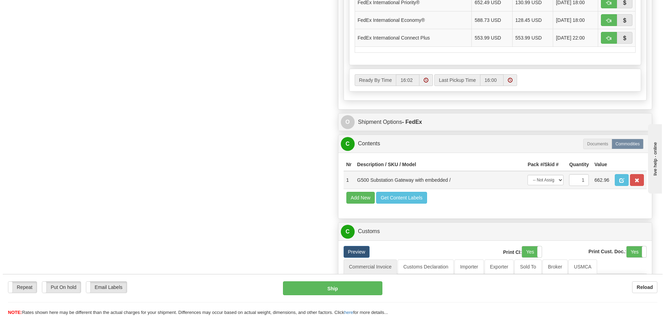
scroll to position [520, 0]
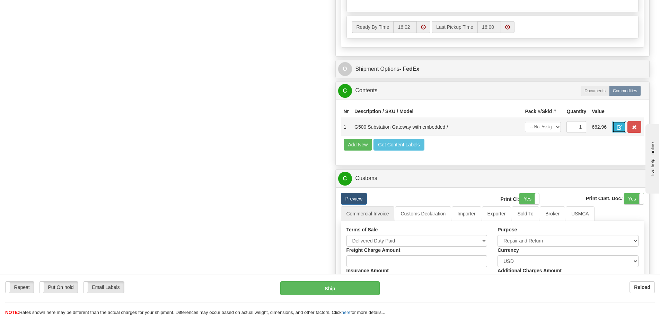
click at [615, 133] on button "button" at bounding box center [619, 127] width 14 height 12
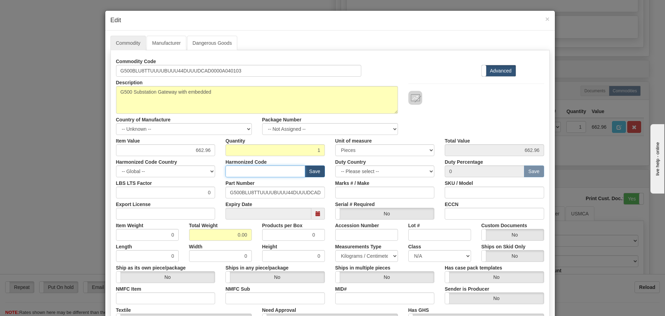
click at [260, 168] on input "text" at bounding box center [265, 171] width 80 height 12
type input "8536.49.0080"
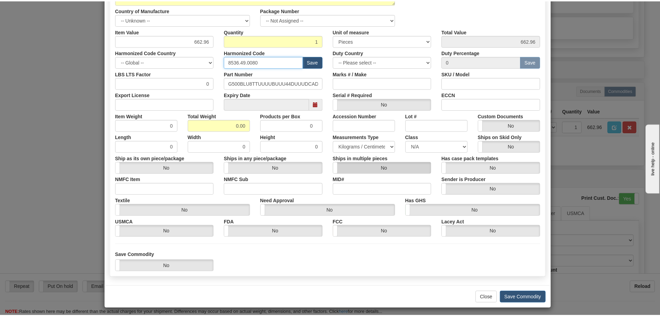
scroll to position [113, 0]
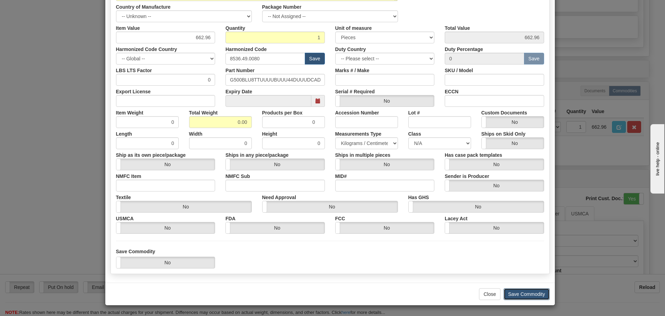
click at [527, 294] on button "Save Commodity" at bounding box center [527, 294] width 46 height 12
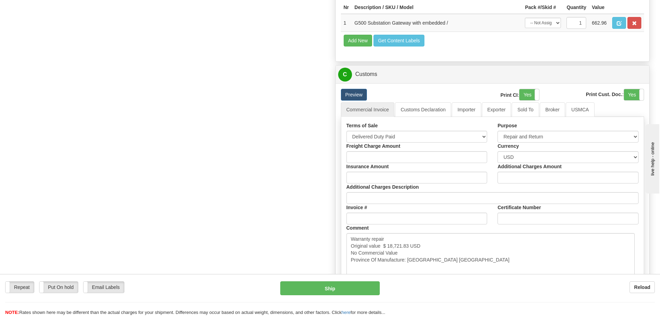
scroll to position [693, 0]
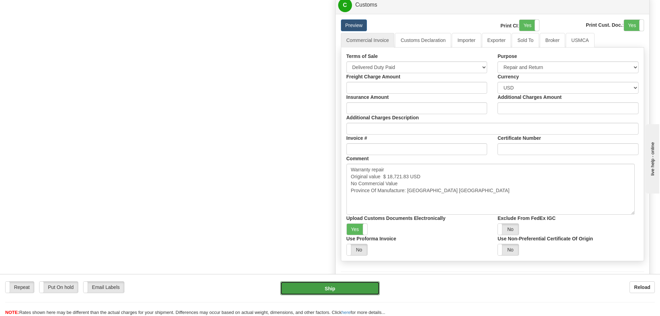
click at [328, 289] on button "Ship" at bounding box center [329, 288] width 99 height 14
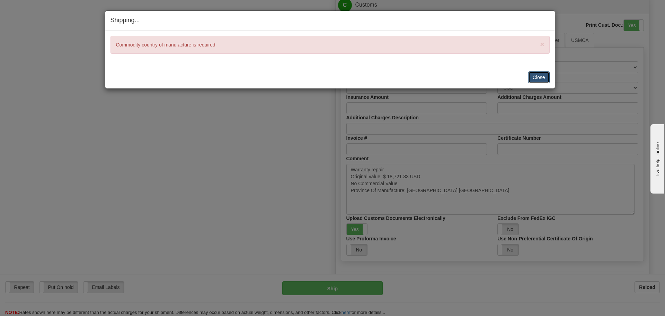
click at [539, 75] on button "Close" at bounding box center [538, 77] width 21 height 12
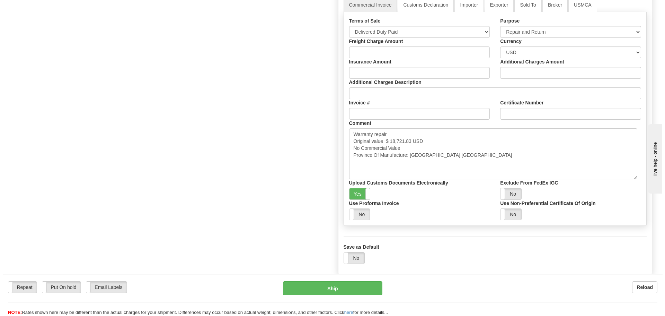
scroll to position [727, 0]
click at [321, 294] on button "Ship" at bounding box center [329, 288] width 99 height 14
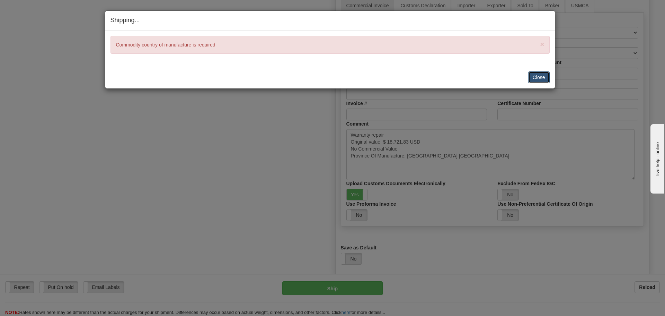
click at [538, 74] on button "Close" at bounding box center [538, 77] width 21 height 12
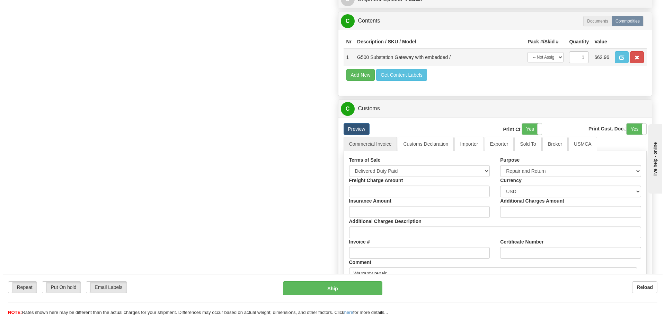
scroll to position [589, 0]
click at [615, 63] on button "button" at bounding box center [619, 58] width 14 height 12
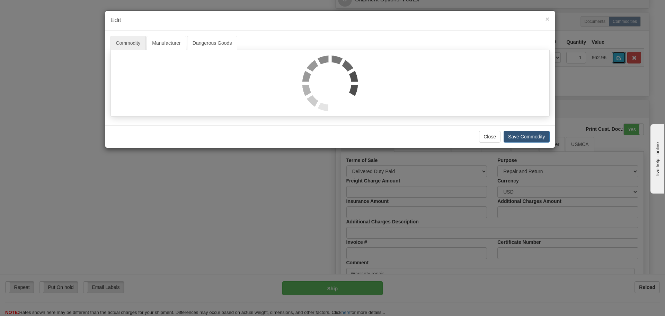
scroll to position [0, 0]
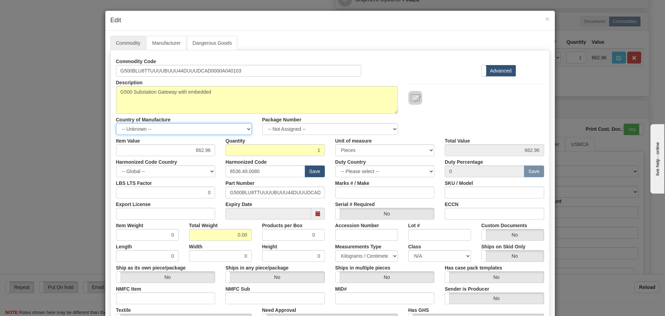
click at [216, 128] on select "-- Unknown -- AFGHANISTAN ALAND ISLANDS ALBANIA ALGERIA AMERICAN SAMOA ANDORRA …" at bounding box center [184, 129] width 136 height 12
select select "CA"
click at [116, 123] on select "-- Unknown -- AFGHANISTAN ALAND ISLANDS ALBANIA ALGERIA AMERICAN SAMOA ANDORRA …" at bounding box center [184, 129] width 136 height 12
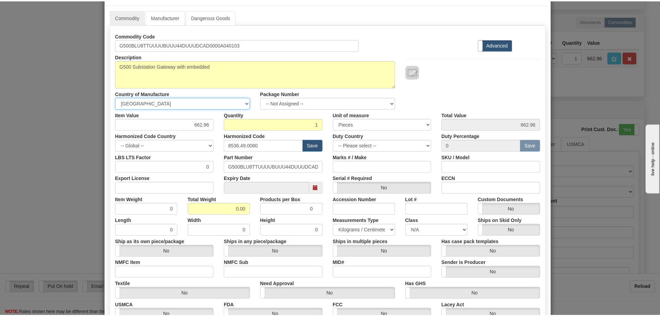
scroll to position [104, 0]
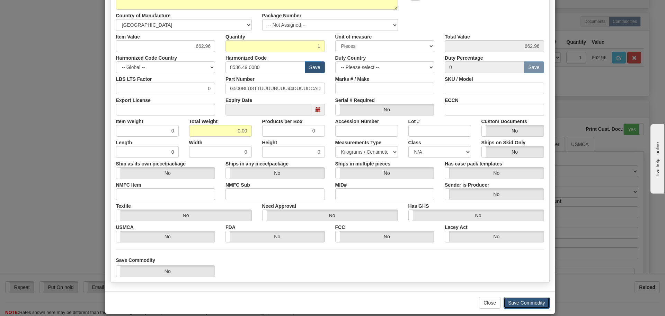
click at [507, 303] on button "Save Commodity" at bounding box center [527, 302] width 46 height 12
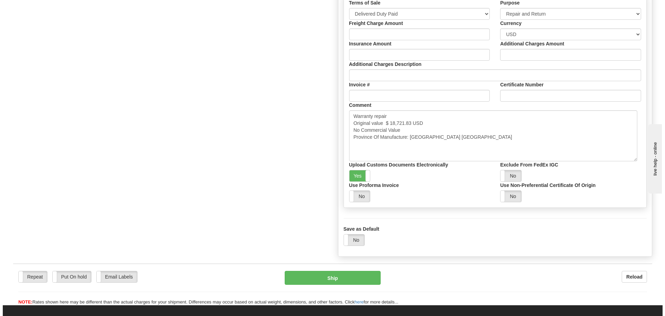
scroll to position [797, 0]
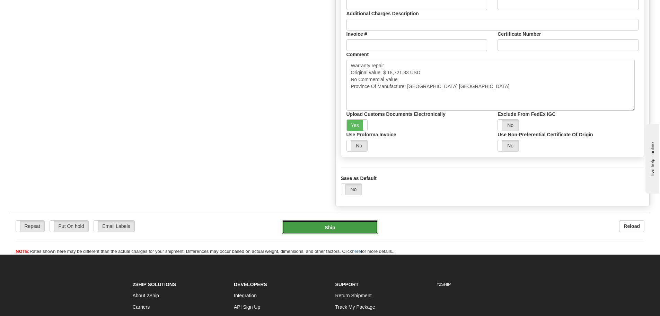
click at [336, 234] on button "Ship" at bounding box center [330, 227] width 96 height 14
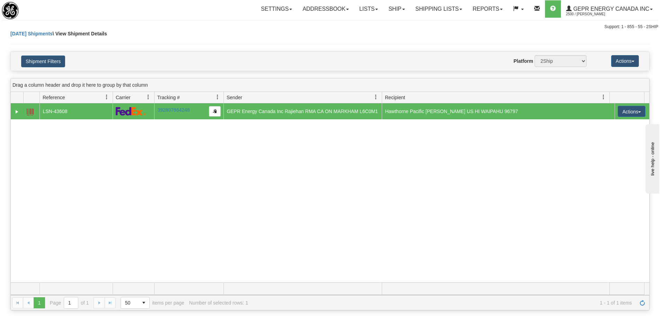
click at [188, 33] on div "[DATE] Shipments \ View Shipment Details" at bounding box center [329, 40] width 639 height 21
drag, startPoint x: 542, startPoint y: 191, endPoint x: 552, endPoint y: 197, distance: 11.3
click at [543, 191] on div "31565803 2500 LSN-43608 392807864248 [DATE] [DATE] 11:47:35 AM GEPR Energy Cana…" at bounding box center [330, 192] width 638 height 179
click at [638, 305] on link "Refresh" at bounding box center [642, 302] width 11 height 11
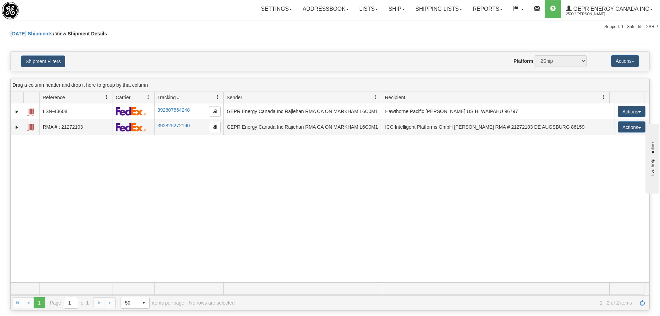
click at [265, 194] on div "31565803 2500 LSN-43608 392807864248 [DATE] [DATE] 11:47:35 AM GEPR Energy Cana…" at bounding box center [330, 192] width 638 height 179
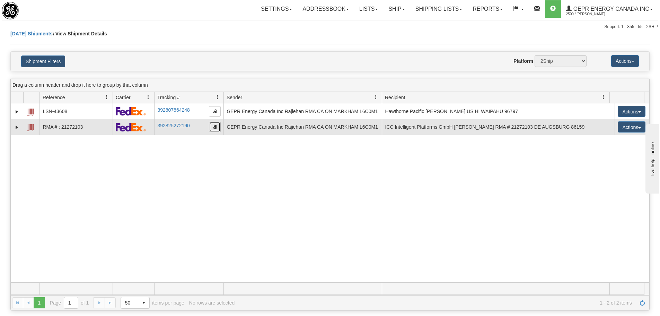
click at [210, 129] on button "button" at bounding box center [215, 127] width 12 height 10
click at [215, 128] on span "button" at bounding box center [215, 126] width 4 height 4
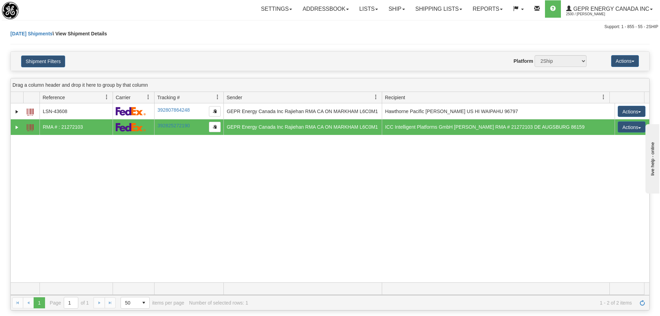
click at [131, 184] on div "31565803 2500 LSN-43608 392807864248 [DATE] [DATE] 11:47:35 AM GEPR Energy Cana…" at bounding box center [330, 192] width 638 height 179
drag, startPoint x: 172, startPoint y: 38, endPoint x: 165, endPoint y: 31, distance: 9.8
click at [172, 38] on div "[DATE] Shipments \ View Shipment Details" at bounding box center [329, 40] width 639 height 21
